Goal: Information Seeking & Learning: Learn about a topic

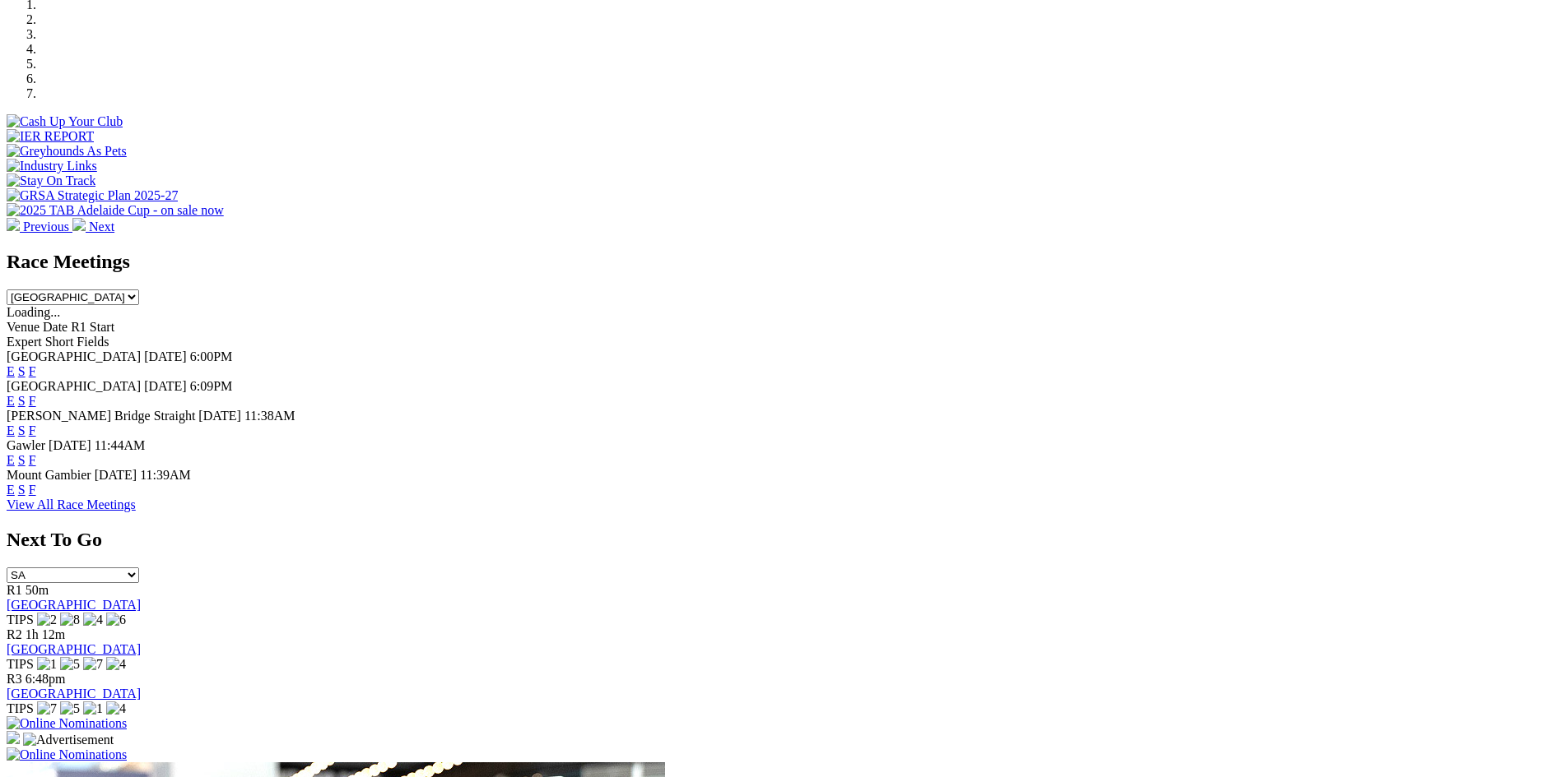
scroll to position [418, 0]
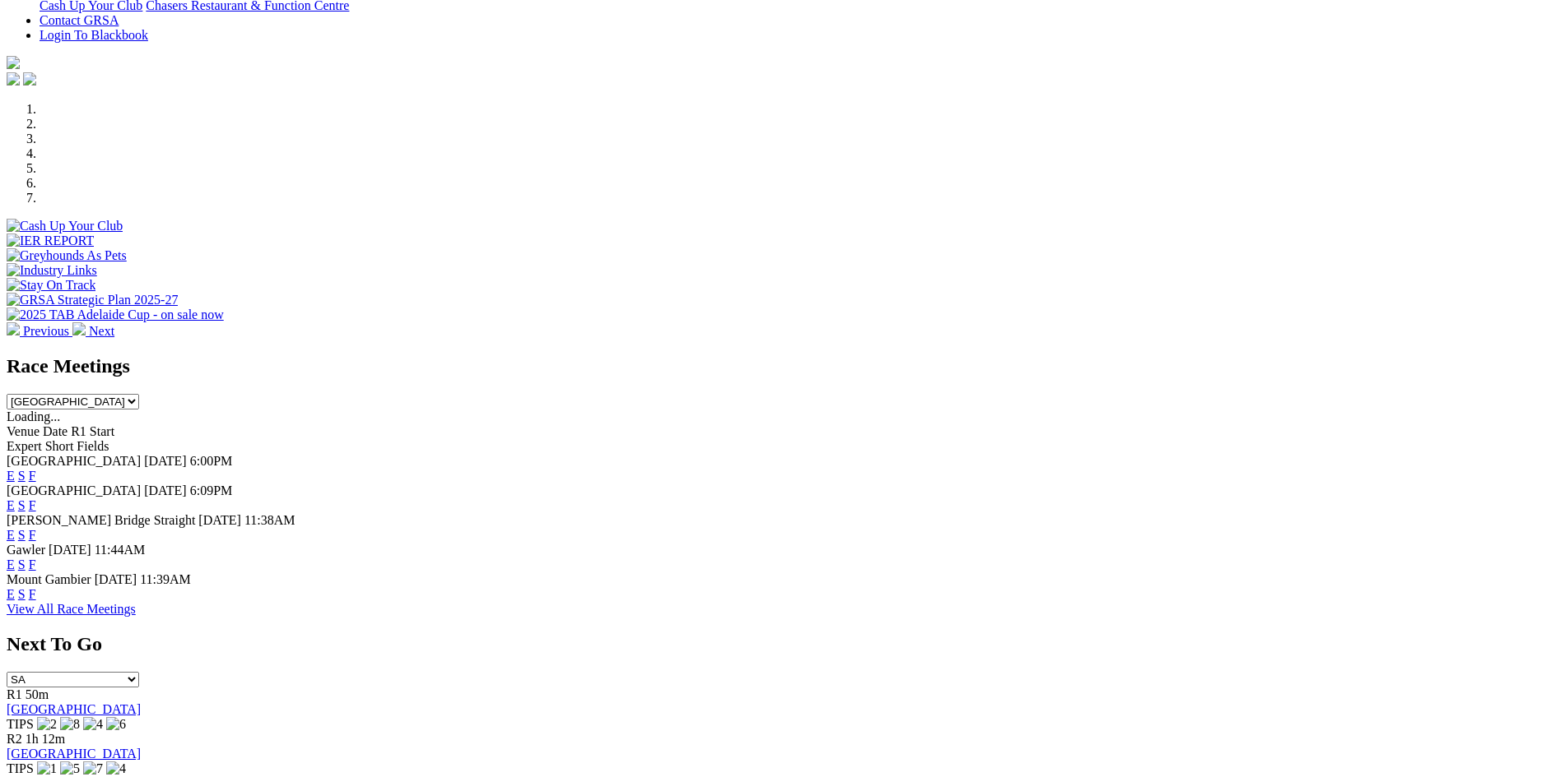
drag, startPoint x: 1579, startPoint y: 4, endPoint x: 980, endPoint y: 668, distance: 894.3
click at [978, 617] on div "Race Meetings [GEOGRAPHIC_DATA] [GEOGRAPHIC_DATA] [GEOGRAPHIC_DATA] [GEOGRAPHIC…" at bounding box center [784, 486] width 1555 height 261
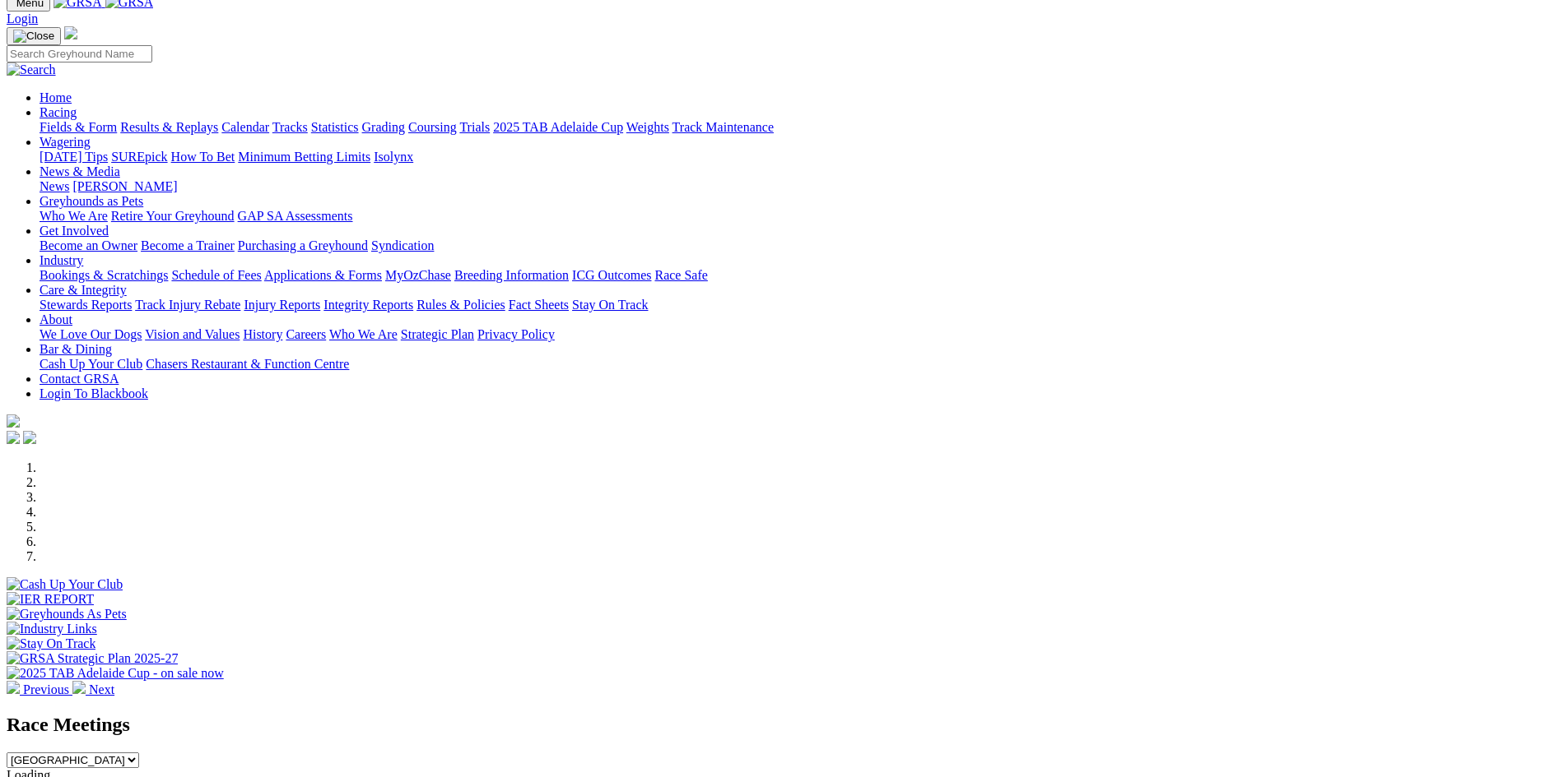
scroll to position [0, 0]
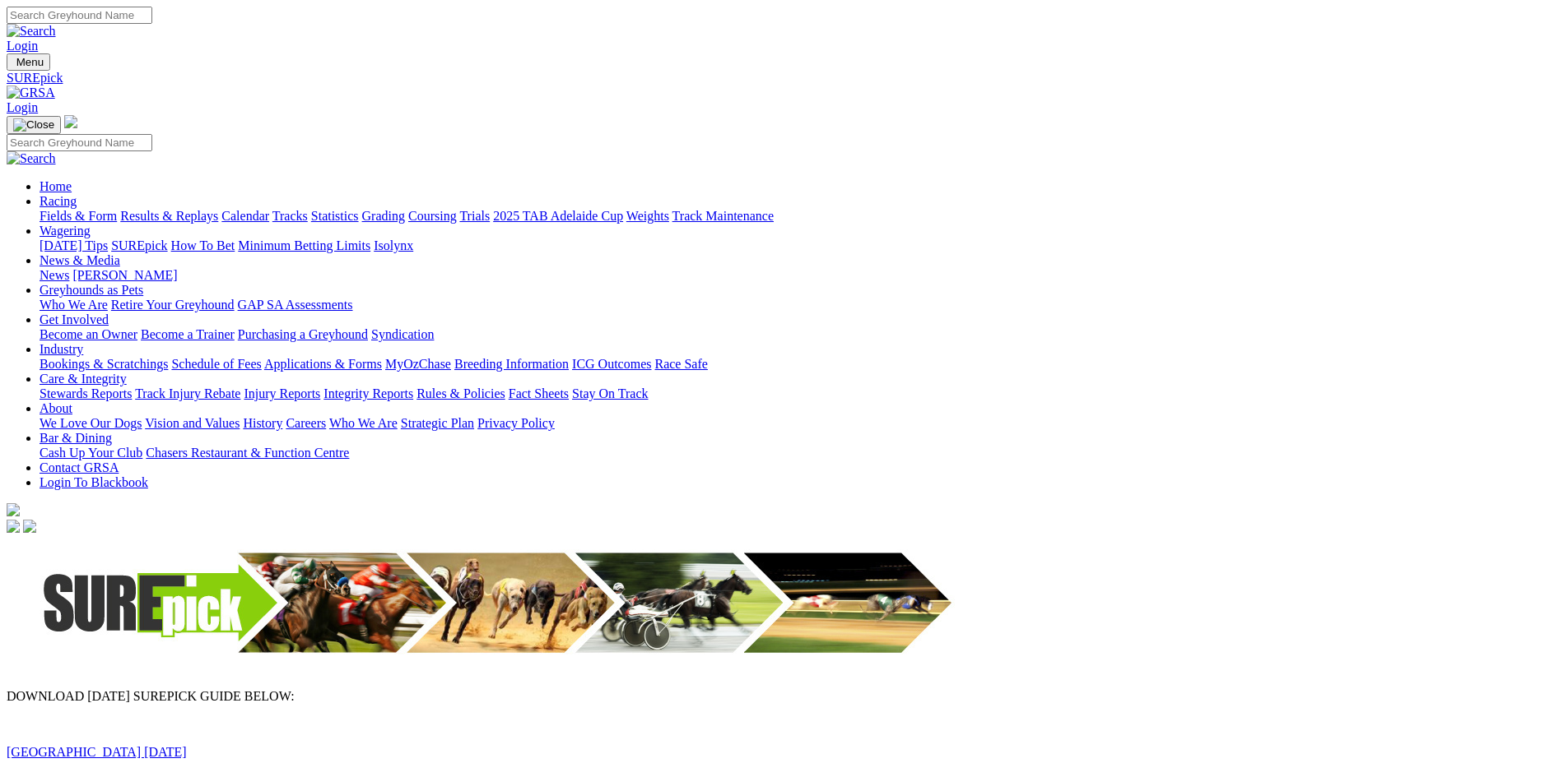
click at [187, 745] on link "Angle Park 11 August 2025" at bounding box center [96, 752] width 180 height 14
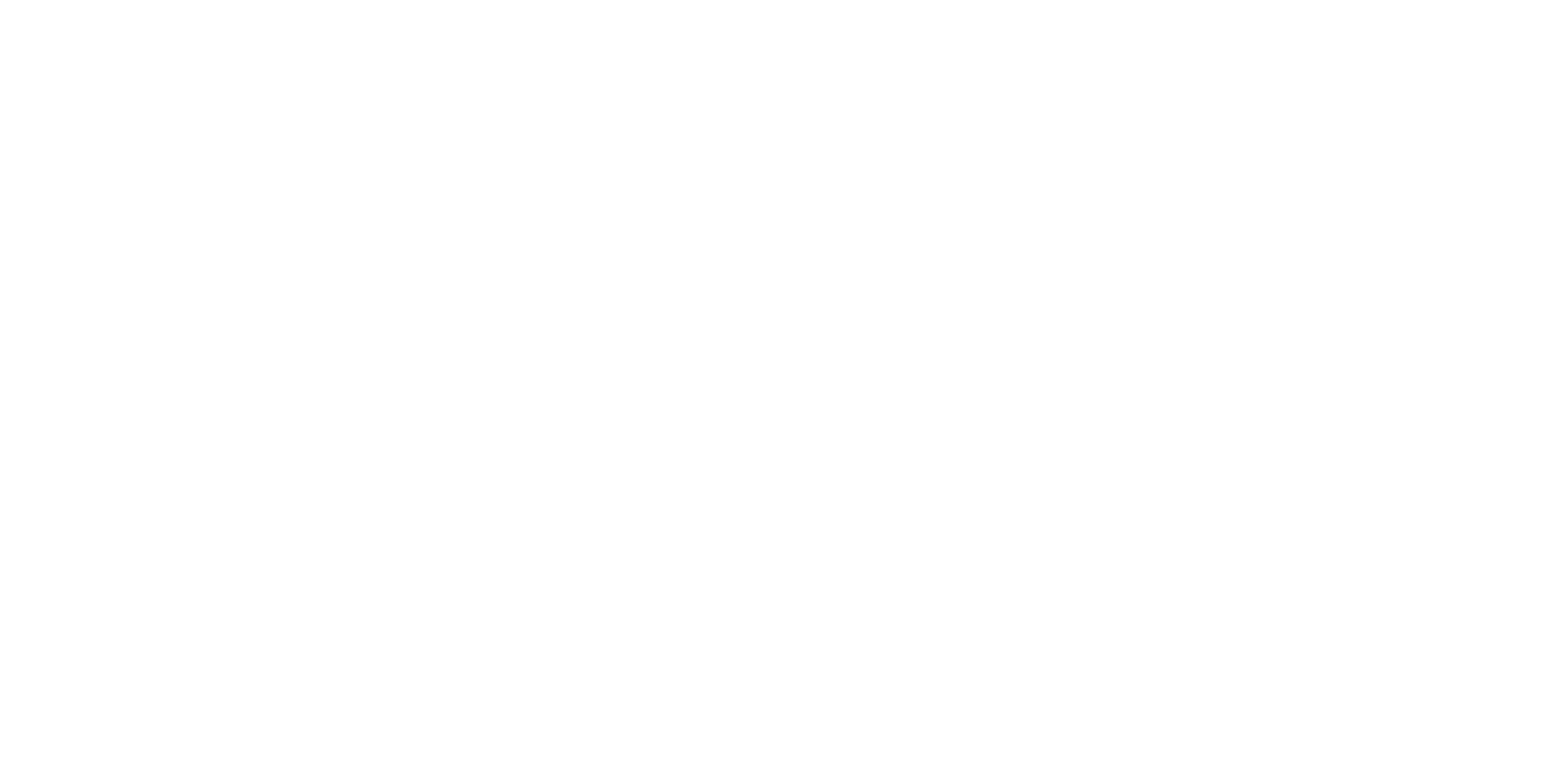
scroll to position [2468, 0]
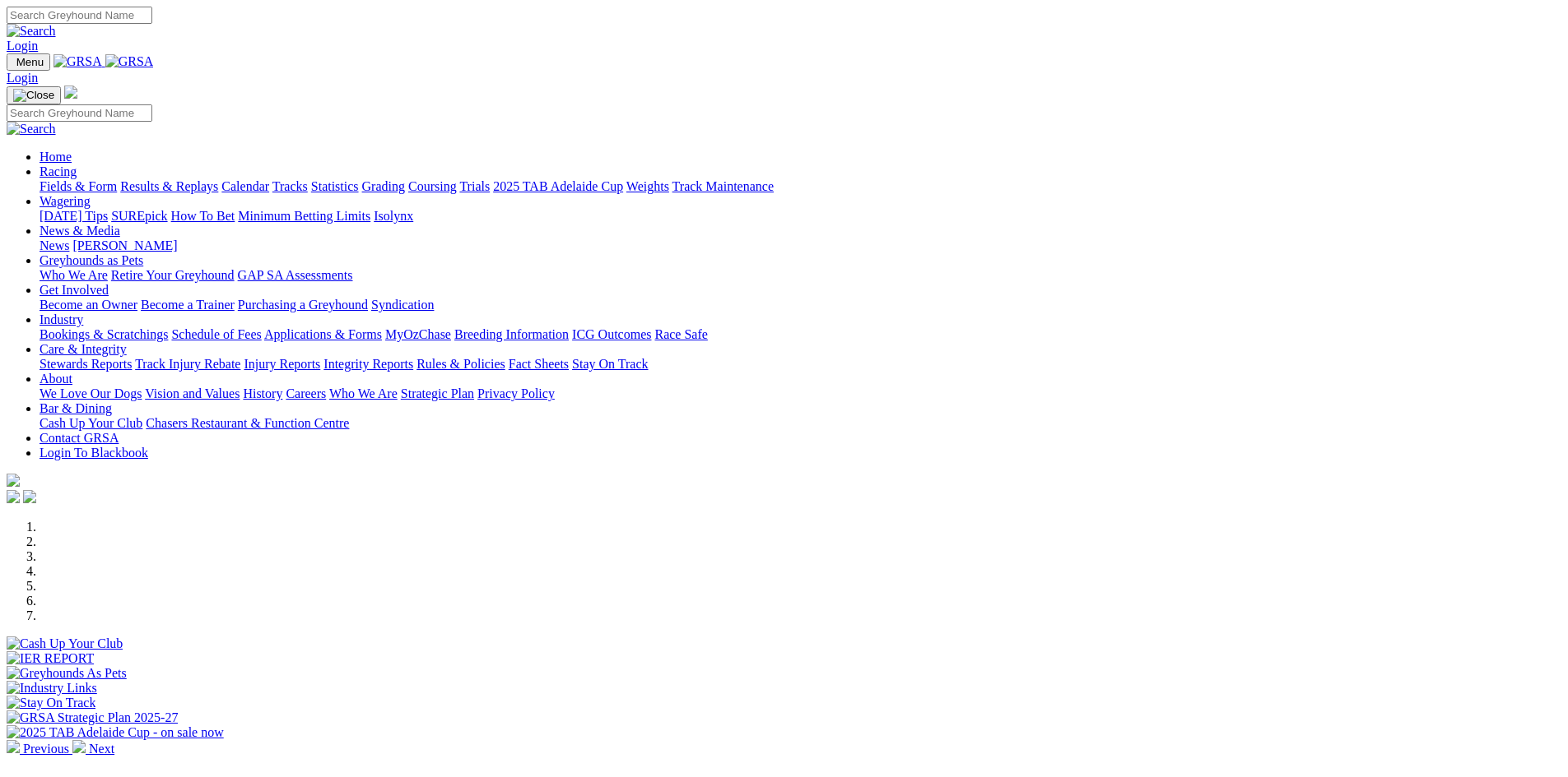
click at [56, 24] on link at bounding box center [31, 31] width 49 height 14
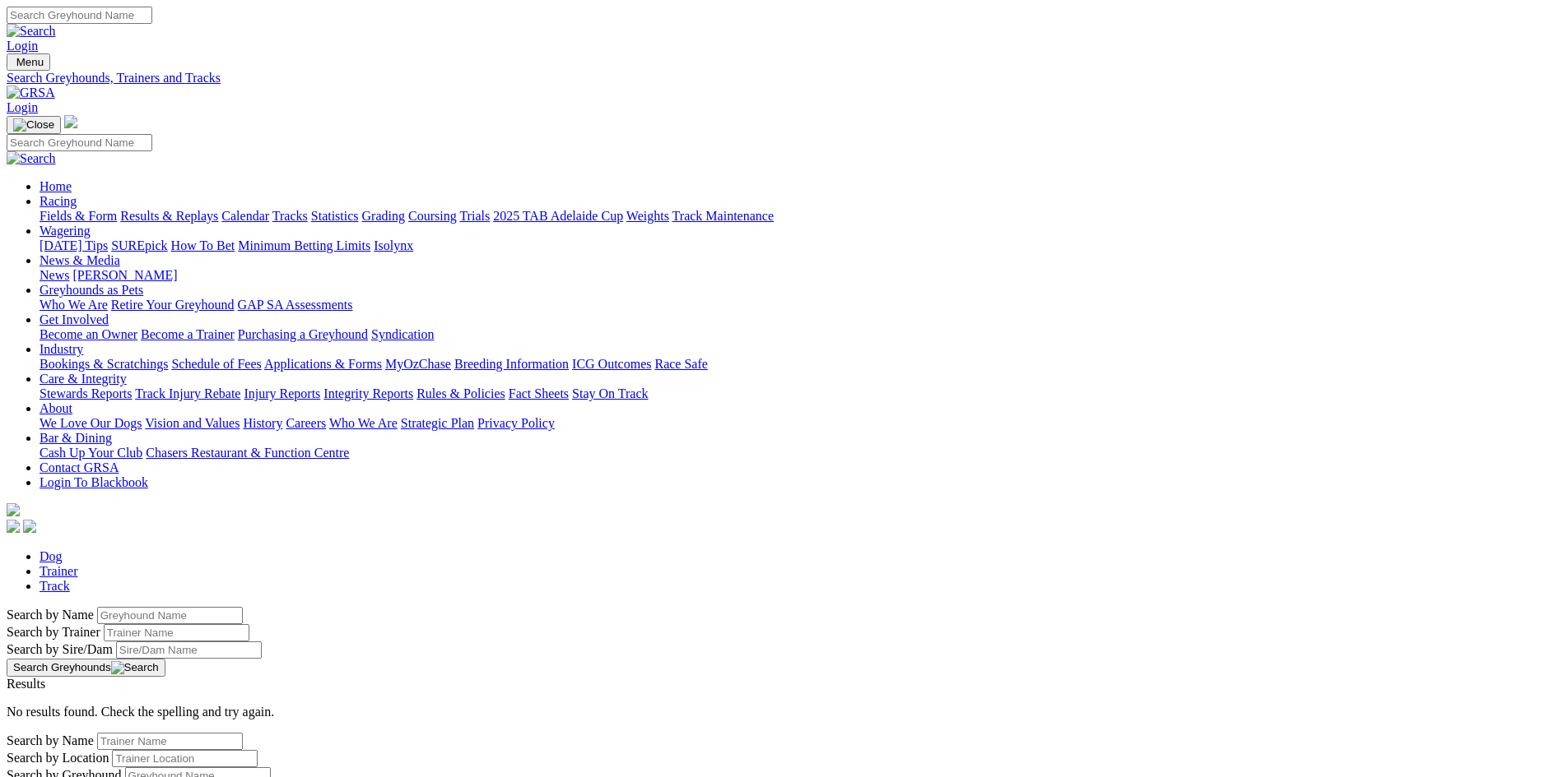
click at [117, 209] on link "Fields & Form" at bounding box center [78, 216] width 77 height 14
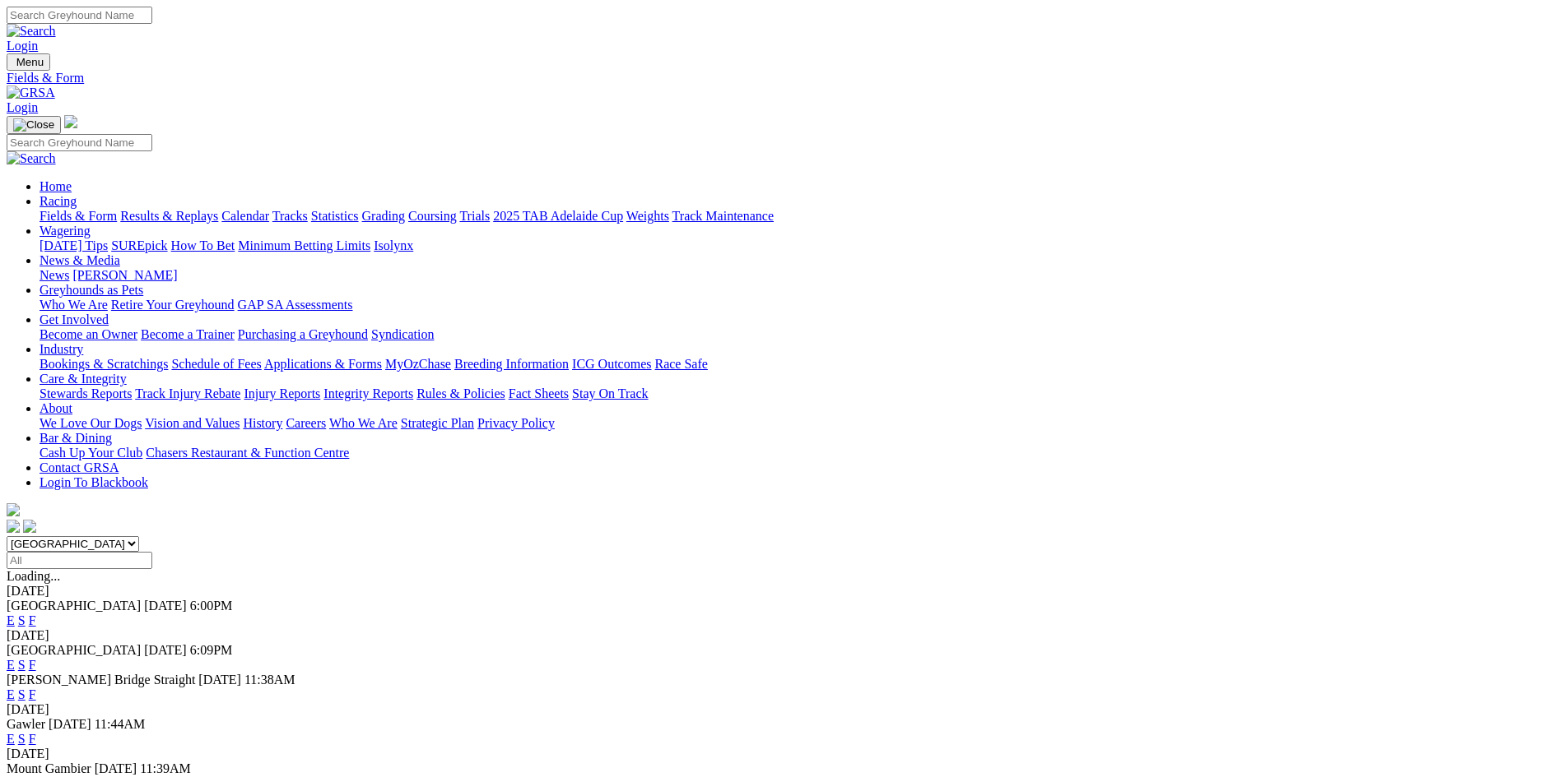
click at [405, 209] on link "Grading" at bounding box center [383, 216] width 43 height 14
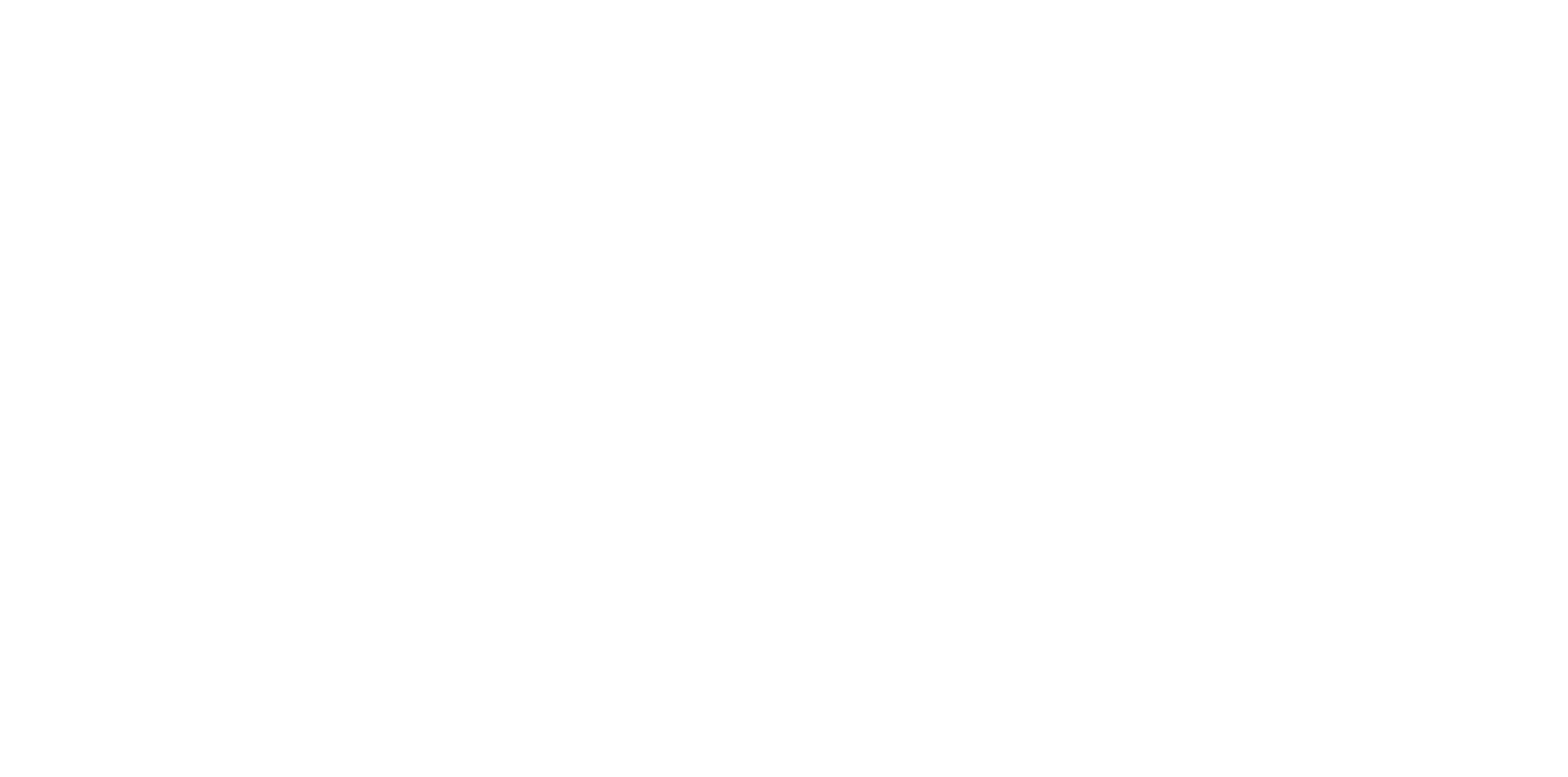
scroll to position [2595, 0]
